Goal: Task Accomplishment & Management: Manage account settings

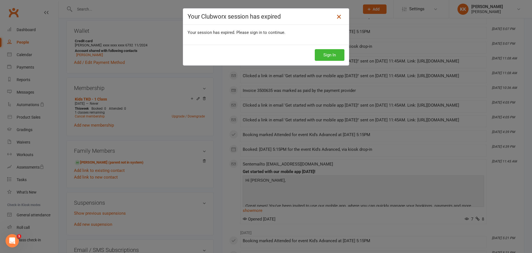
click at [340, 15] on icon at bounding box center [339, 16] width 7 height 7
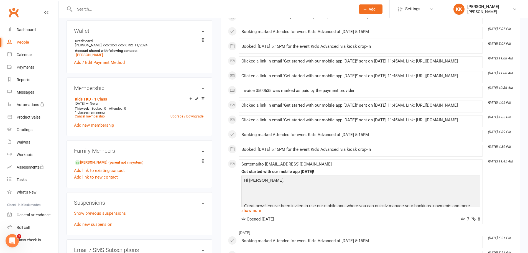
click at [91, 7] on input "text" at bounding box center [212, 9] width 279 height 8
type input "linc"
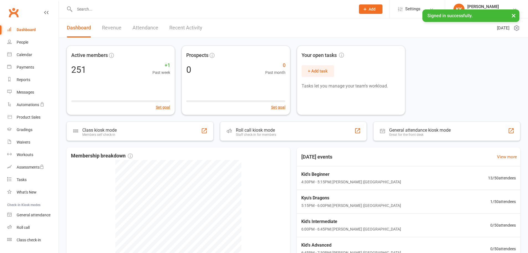
click at [109, 3] on div at bounding box center [209, 9] width 285 height 18
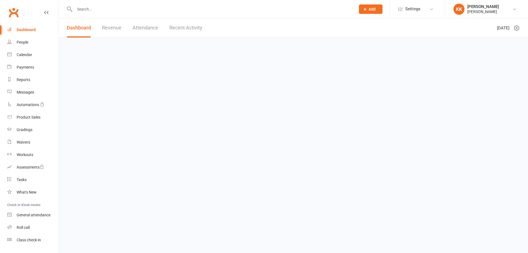
click at [93, 8] on input "text" at bounding box center [212, 9] width 279 height 8
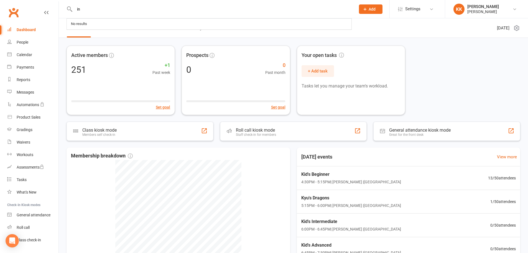
type input "i"
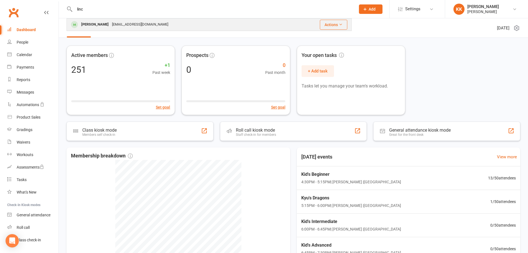
type input "linc"
click at [100, 28] on div "Lincoln Granahan" at bounding box center [95, 25] width 31 height 8
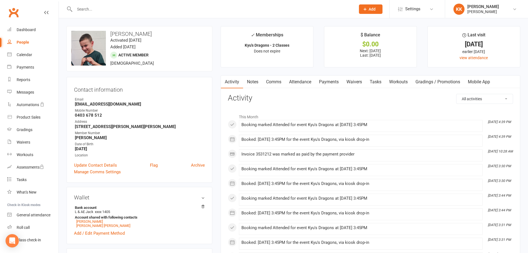
click at [168, 229] on div "Bank account L & AE Jack xxxx 1405 Account shared with following contacts Aspen…" at bounding box center [139, 220] width 131 height 32
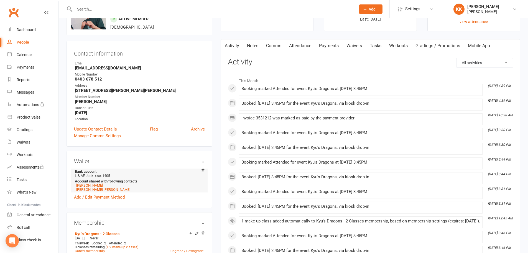
scroll to position [83, 0]
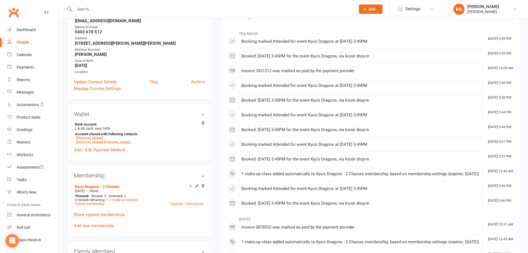
click at [216, 58] on div "upload photo change photo Lincoln Granahan Activated 13 August, 2024 Added 4 Ap…" at bounding box center [139, 241] width 154 height 597
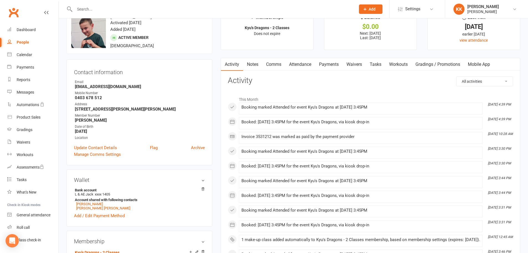
scroll to position [0, 0]
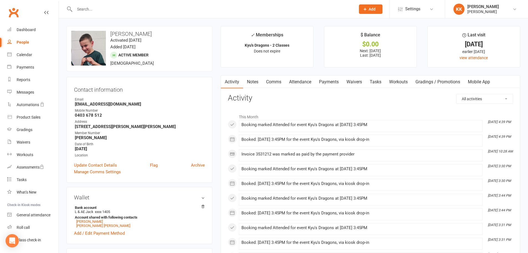
click at [337, 81] on link "Payments" at bounding box center [328, 81] width 27 height 13
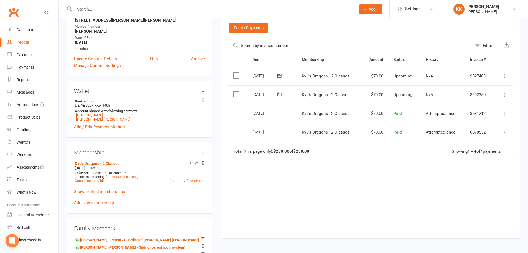
scroll to position [111, 0]
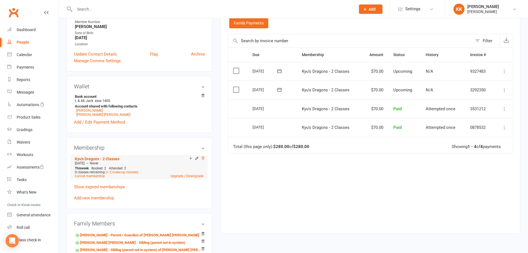
click at [202, 159] on icon at bounding box center [203, 157] width 3 height 3
click at [193, 176] on link "Upgrade / Downgrade" at bounding box center [187, 176] width 33 height 4
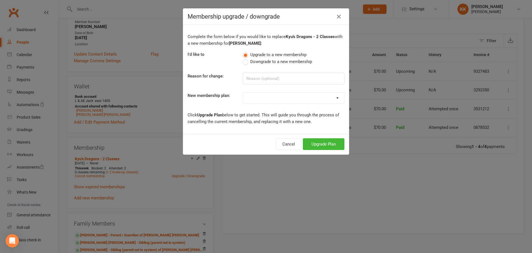
drag, startPoint x: 249, startPoint y: 100, endPoint x: 250, endPoint y: 102, distance: 2.9
click at [249, 100] on select "Kyu's Dragons - 1 Class Kyu's Dragons - 2 Classes Kyu's Dragons - 3 Classes Kyu…" at bounding box center [293, 97] width 101 height 11
select select "5"
click at [243, 92] on select "Kyu's Dragons - 1 Class Kyu's Dragons - 2 Classes Kyu's Dragons - 3 Classes Kyu…" at bounding box center [293, 97] width 101 height 11
click at [324, 141] on button "Upgrade Plan" at bounding box center [324, 144] width 42 height 12
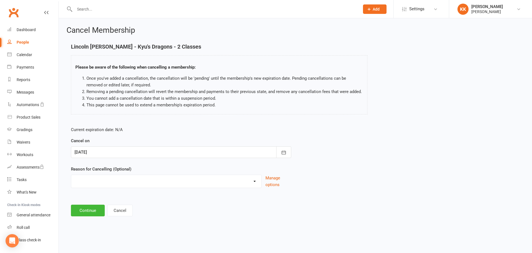
drag, startPoint x: 112, startPoint y: 150, endPoint x: 117, endPoint y: 152, distance: 5.8
click at [112, 150] on div at bounding box center [181, 152] width 220 height 12
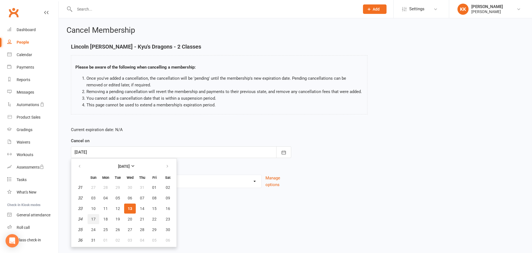
click at [94, 217] on span "17" at bounding box center [93, 219] width 4 height 4
type input "17 Aug 2025"
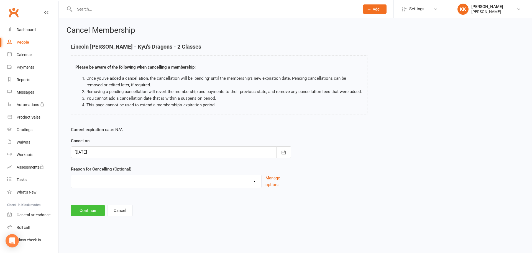
click at [94, 207] on button "Continue" at bounding box center [88, 210] width 34 height 12
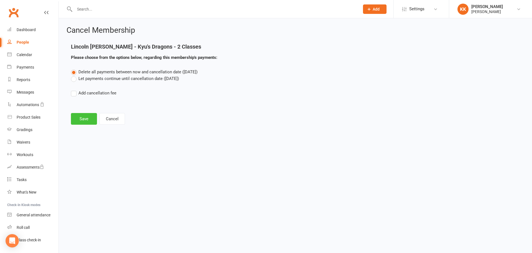
click at [84, 118] on button "Save" at bounding box center [84, 119] width 26 height 12
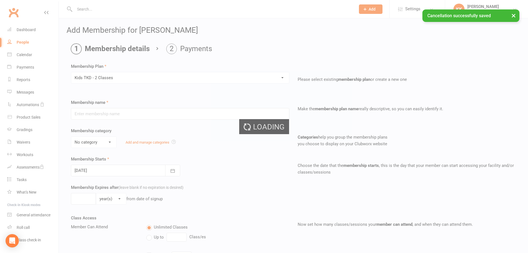
type input "Kids TKD - 2 Classes"
select select "5"
type input "0"
type input "2"
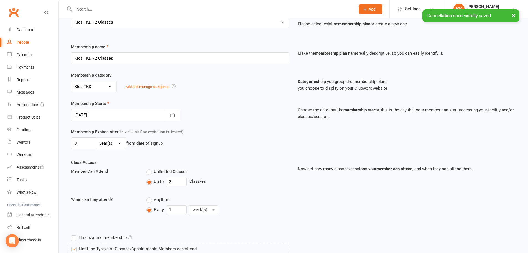
scroll to position [111, 0]
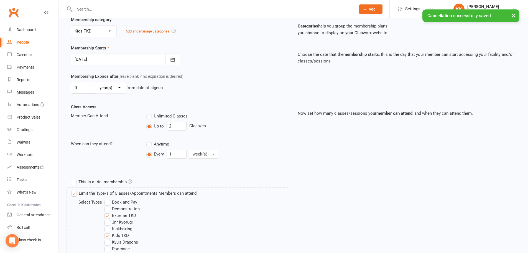
click at [184, 64] on div "Membership Starts 13 Aug 2025 August 2025 Sun Mon Tue Wed Thu Fri Sat 31 27 28 …" at bounding box center [180, 55] width 227 height 21
click at [175, 62] on icon "button" at bounding box center [173, 60] width 6 height 6
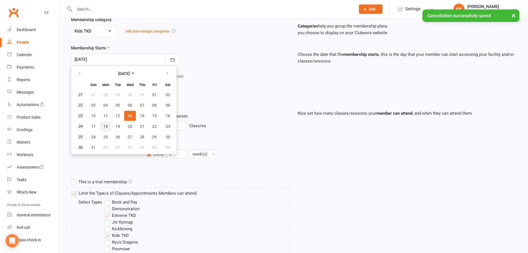
click at [105, 124] on span "18" at bounding box center [105, 126] width 4 height 4
type input "18 Aug 2025"
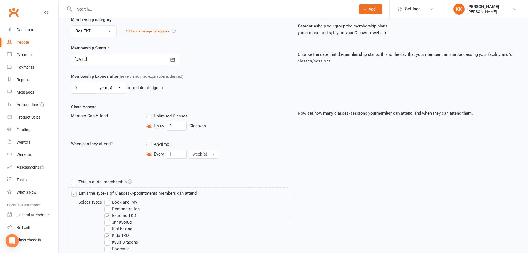
click at [240, 110] on div "Class Access Member Can Attend Unlimited Classes Up to 2 Class/es When can they…" at bounding box center [180, 135] width 227 height 65
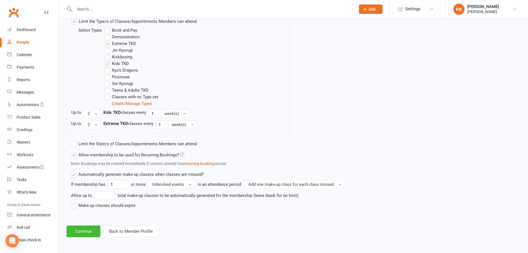
scroll to position [283, 0]
click at [92, 205] on label "Make-up classes should expire" at bounding box center [103, 205] width 65 height 7
click at [75, 202] on input "Make-up classes should expire" at bounding box center [73, 202] width 4 height 0
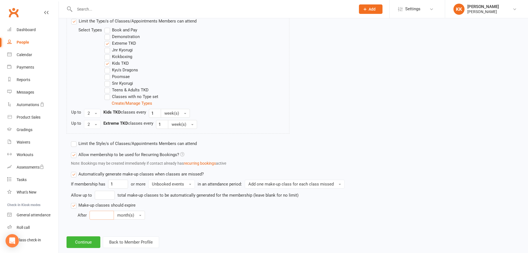
click at [96, 215] on input "number" at bounding box center [102, 214] width 24 height 9
drag, startPoint x: 99, startPoint y: 219, endPoint x: 102, endPoint y: 217, distance: 3.9
click at [100, 218] on input "number" at bounding box center [102, 214] width 24 height 9
type input "3"
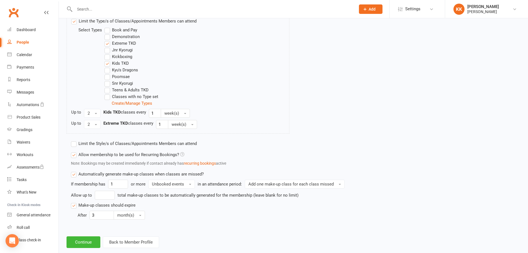
click at [93, 225] on div "Limit the Style/s of Classes/Appointments Members can attend Select Styles Kyu'…" at bounding box center [237, 182] width 340 height 89
click at [88, 244] on button "Continue" at bounding box center [84, 242] width 34 height 12
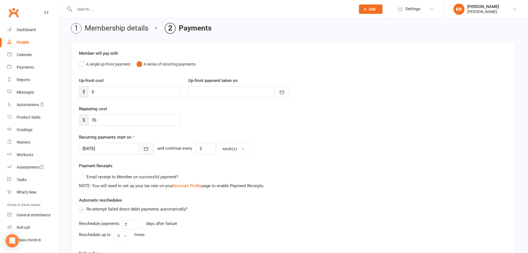
scroll to position [28, 0]
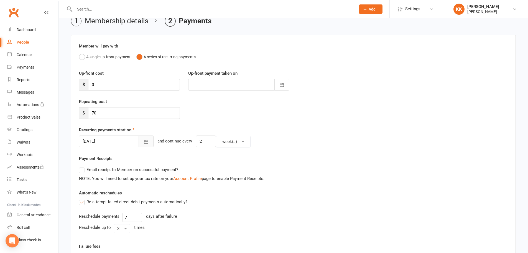
click at [140, 138] on button "button" at bounding box center [146, 141] width 15 height 12
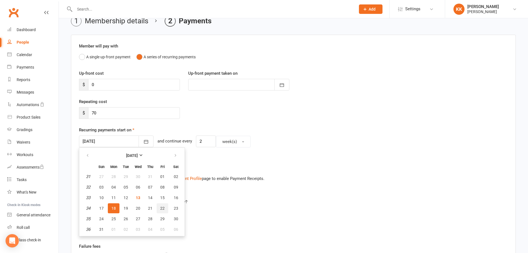
click at [163, 206] on span "22" at bounding box center [162, 208] width 4 height 4
type input "22 Aug 2025"
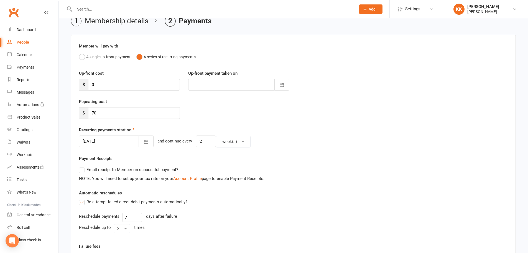
click at [207, 104] on div "Repeating cost $ 70" at bounding box center [293, 112] width 437 height 28
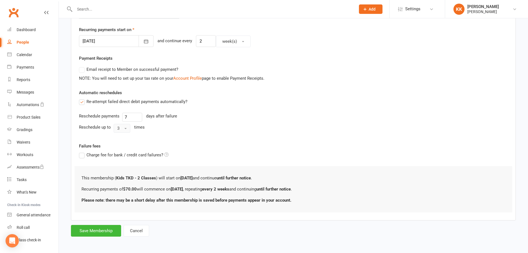
scroll to position [128, 0]
click at [104, 228] on button "Save Membership" at bounding box center [96, 230] width 50 height 12
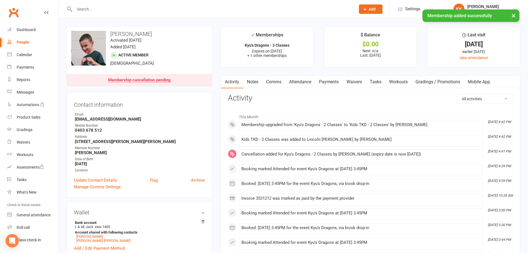
click at [170, 116] on strong "staceygranahan@outlook.com" at bounding box center [140, 118] width 130 height 5
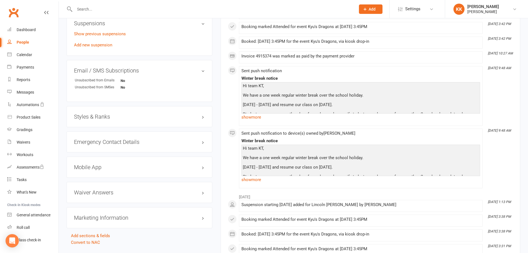
scroll to position [416, 0]
click at [131, 118] on h3 "Styles & Ranks" at bounding box center [139, 116] width 131 height 6
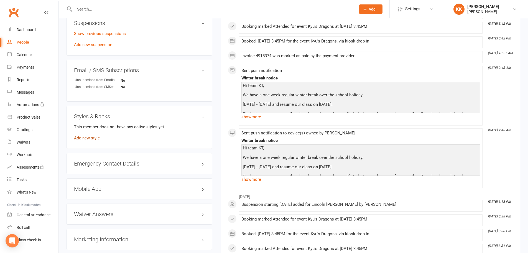
click at [97, 136] on link "Add new style" at bounding box center [87, 137] width 26 height 5
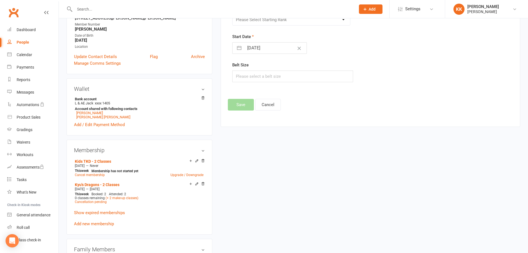
scroll to position [47, 0]
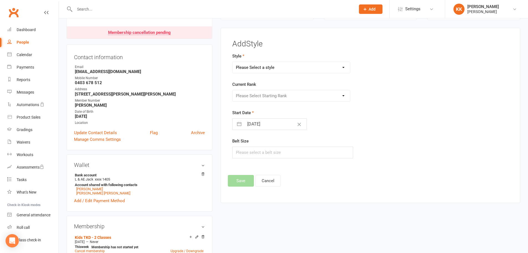
click at [253, 70] on select "Please Select a style Kyu's Dragons Taekwondo" at bounding box center [292, 67] width 118 height 11
select select "3116"
click at [233, 62] on select "Please Select a style Kyu's Dragons Taekwondo" at bounding box center [292, 67] width 118 height 11
drag, startPoint x: 258, startPoint y: 98, endPoint x: 262, endPoint y: 100, distance: 5.2
click at [258, 98] on select "Please Select Starting Rank White Yellow Orange Green Blue Purple Brown Red1 Re…" at bounding box center [292, 95] width 118 height 11
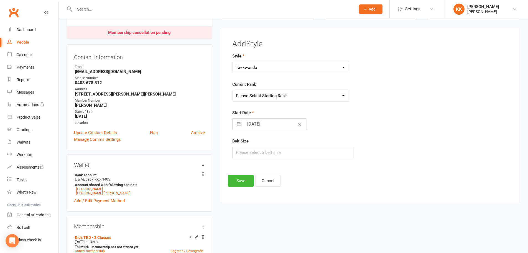
select select "34722"
click at [233, 90] on select "Please Select Starting Rank White Yellow Orange Green Blue Purple Brown Red1 Re…" at bounding box center [292, 95] width 118 height 11
click at [269, 111] on div "Start Date 13 Aug 2025 Navigate forward to interact with the calendar and selec…" at bounding box center [323, 119] width 182 height 21
click at [251, 151] on input "text" at bounding box center [292, 152] width 121 height 12
type input "1"
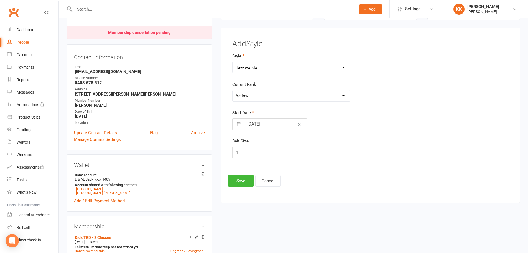
click at [250, 165] on div "Style Kyu's Dragons Taekwondo Current Rank Please Select Starting Rank White Ye…" at bounding box center [323, 109] width 190 height 113
click at [238, 181] on button "Save" at bounding box center [241, 181] width 26 height 12
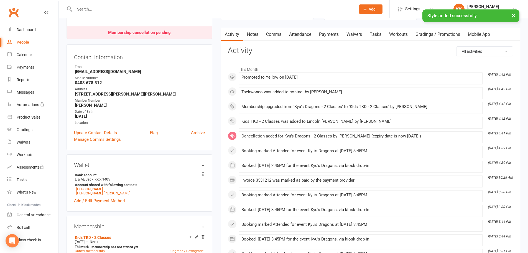
click at [220, 73] on main "✓ Memberships Kyu's Dragons - 2 Classes Expires on 16th August, 2025 + 1 other …" at bounding box center [371, 222] width 308 height 486
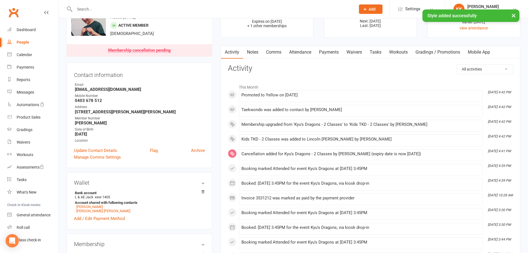
scroll to position [0, 0]
